Goal: Task Accomplishment & Management: Complete application form

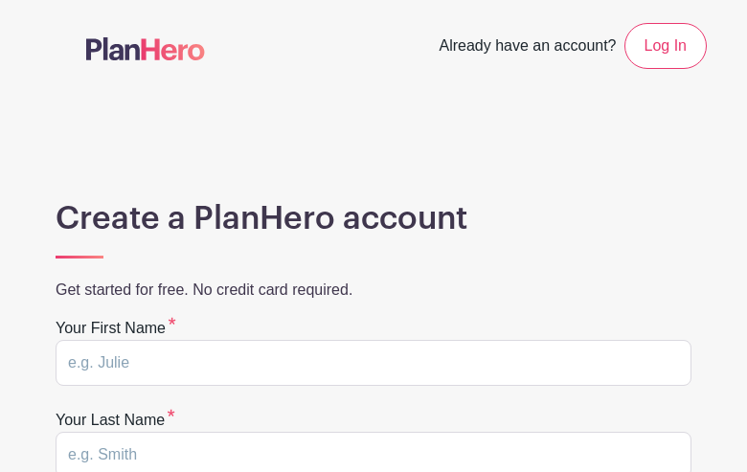
type input "fzRPJHEzII"
type input "cvBiMuGe"
type input "[EMAIL_ADDRESS][DOMAIN_NAME]"
